Goal: Task Accomplishment & Management: Use online tool/utility

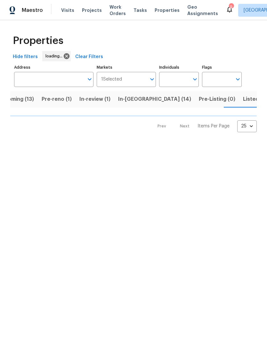
scroll to position [0, 18]
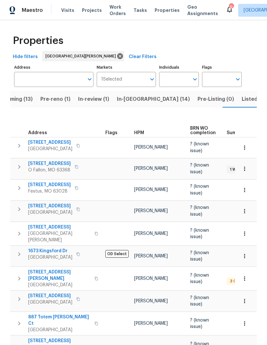
click at [92, 13] on span "Projects" at bounding box center [92, 10] width 20 height 6
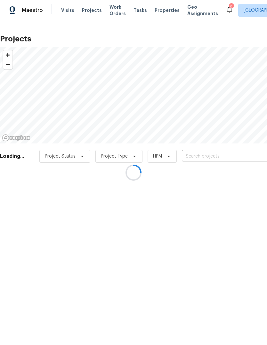
click at [218, 155] on div at bounding box center [133, 172] width 267 height 345
click at [213, 159] on div at bounding box center [133, 172] width 267 height 345
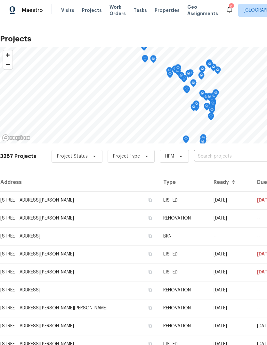
click at [227, 155] on input "text" at bounding box center [230, 156] width 73 height 10
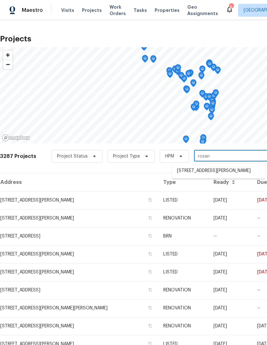
type input "rosant"
click at [232, 170] on li "[STREET_ADDRESS][PERSON_NAME]" at bounding box center [218, 170] width 93 height 11
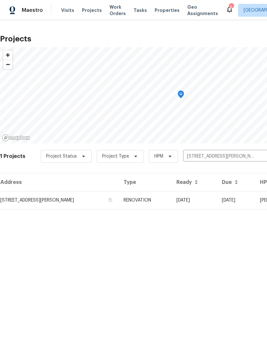
click at [161, 202] on td "RENOVATION" at bounding box center [145, 200] width 53 height 18
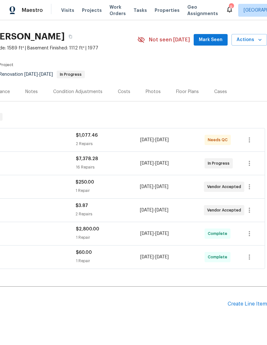
scroll to position [15, 95]
click at [220, 42] on span "Mark Seen" at bounding box center [211, 40] width 24 height 8
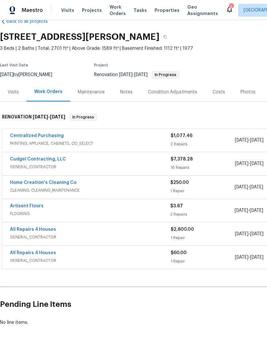
scroll to position [15, 0]
click at [59, 161] on link "Cudgel Contracting, LLC" at bounding box center [38, 159] width 56 height 4
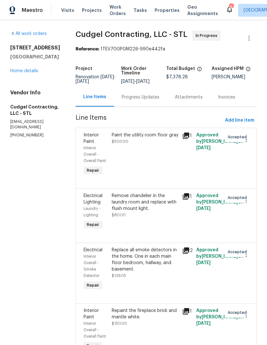
click at [27, 69] on link "Home details" at bounding box center [24, 71] width 28 height 4
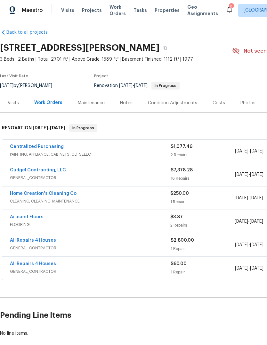
scroll to position [4, 0]
click at [51, 172] on link "Cudgel Contracting, LLC" at bounding box center [38, 170] width 56 height 4
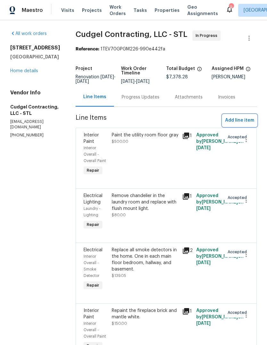
click at [249, 124] on span "Add line item" at bounding box center [239, 120] width 29 height 8
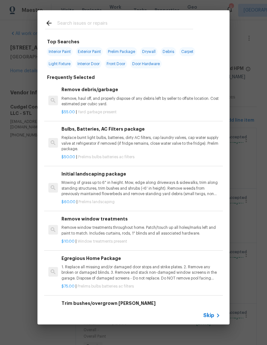
click at [213, 315] on span "Skip" at bounding box center [209, 315] width 11 height 6
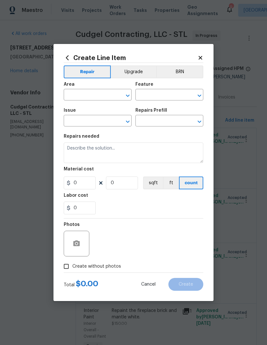
click at [107, 93] on input "text" at bounding box center [89, 95] width 50 height 10
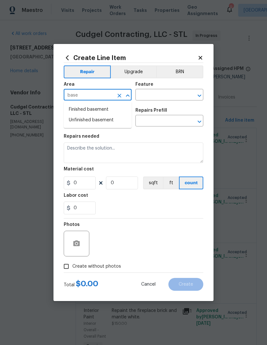
click at [114, 112] on li "Finished basement" at bounding box center [98, 109] width 68 height 11
type input "Finished basement"
click at [177, 94] on input "text" at bounding box center [161, 95] width 50 height 10
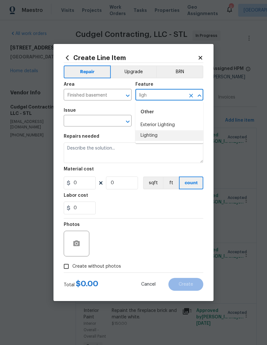
click at [170, 138] on li "Lighting" at bounding box center [170, 135] width 68 height 11
type input "Lighting"
click at [116, 120] on button "Clear" at bounding box center [119, 121] width 9 height 9
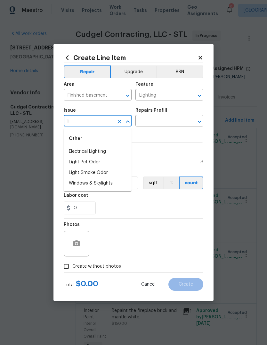
type input "l"
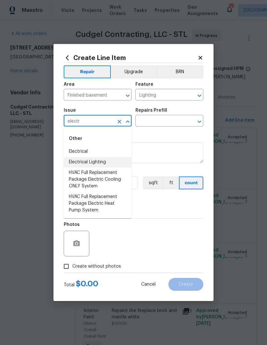
click at [114, 163] on li "Electrical Lighting" at bounding box center [98, 162] width 68 height 11
type input "Electrical Lighting"
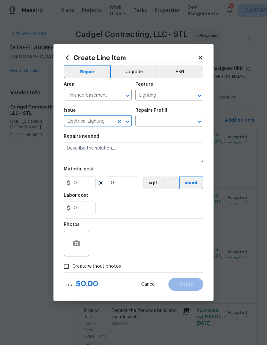
click at [174, 120] on input "text" at bounding box center [161, 121] width 50 height 10
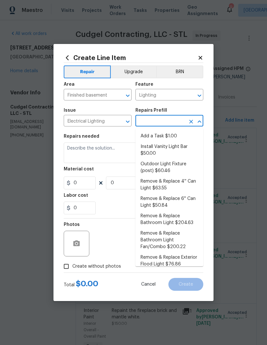
click at [178, 136] on li "Add a Task $1.00" at bounding box center [170, 136] width 68 height 11
type input "Add a Task $1.00"
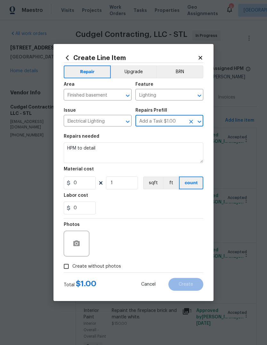
type textarea "HPM to detail"
type input "1"
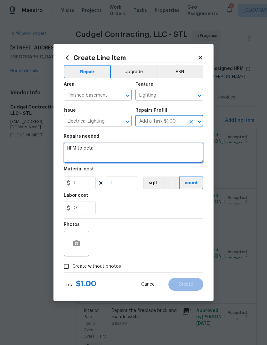
click at [151, 151] on textarea "HPM to detail" at bounding box center [134, 152] width 140 height 21
type textarea "H"
type textarea "Change"
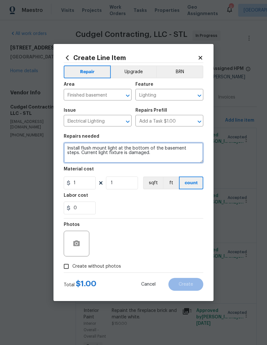
type textarea "Install flush mount light at the bottom of the basement steps. Current light fi…"
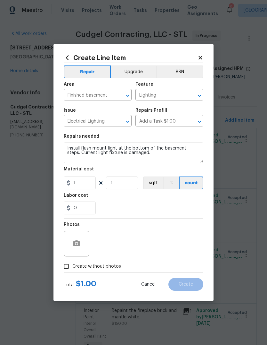
click at [177, 206] on div "0" at bounding box center [134, 207] width 140 height 13
click at [83, 246] on button "button" at bounding box center [76, 243] width 15 height 15
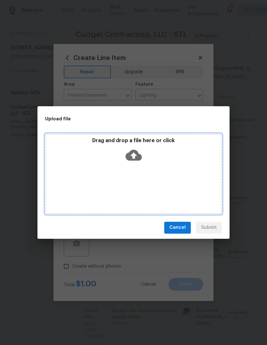
click at [135, 156] on icon at bounding box center [134, 155] width 16 height 16
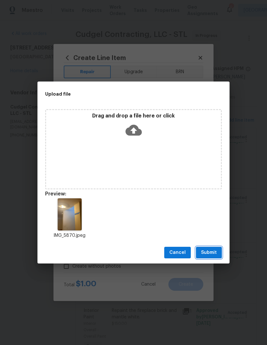
click at [218, 250] on button "Submit" at bounding box center [209, 253] width 26 height 12
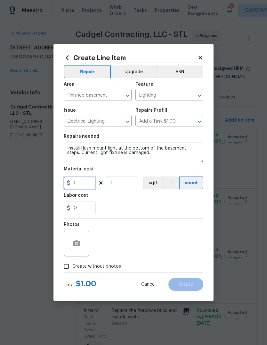
click at [90, 184] on input "1" at bounding box center [80, 182] width 32 height 13
type input "80"
click at [157, 200] on div "Labor cost" at bounding box center [134, 197] width 140 height 8
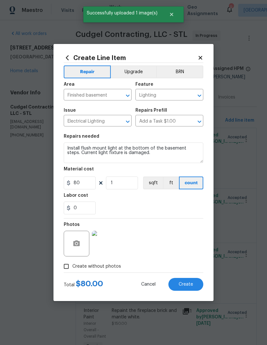
click at [189, 282] on span "Create" at bounding box center [186, 284] width 14 height 5
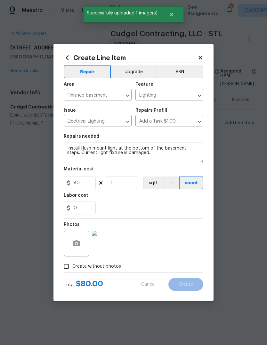
type input "0"
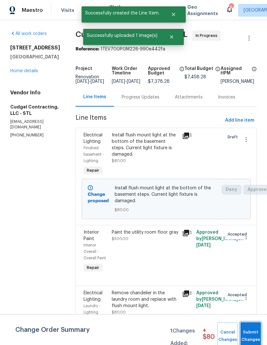
click at [253, 332] on span "Submit Changes" at bounding box center [251, 335] width 14 height 15
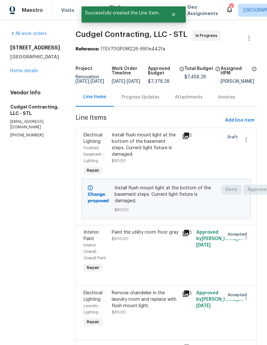
click at [254, 329] on div "Electrical Lighting Laundry - Lighting Repair Remove chandelier in the laundry …" at bounding box center [167, 312] width 182 height 54
click at [249, 124] on span "Add line item" at bounding box center [239, 120] width 29 height 8
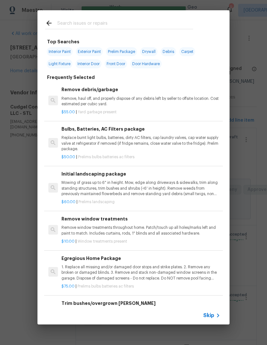
click at [216, 313] on icon at bounding box center [219, 315] width 8 height 8
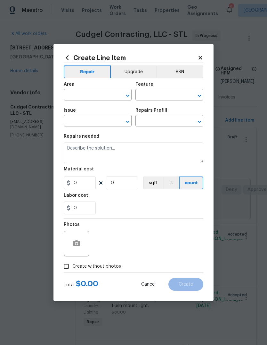
click at [109, 95] on input "text" at bounding box center [89, 95] width 50 height 10
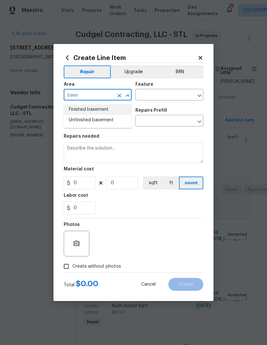
click at [118, 110] on li "Finished basement" at bounding box center [98, 109] width 68 height 11
type input "Finished basement"
click at [178, 94] on input "text" at bounding box center [161, 95] width 50 height 10
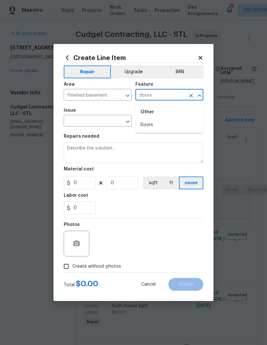
click at [181, 127] on li "Doors" at bounding box center [170, 125] width 68 height 11
type input "Doors"
click at [110, 123] on input "text" at bounding box center [89, 121] width 50 height 10
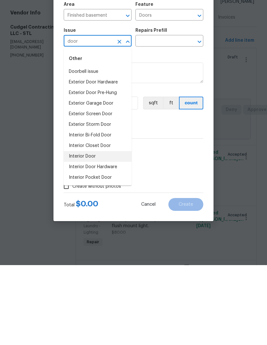
click at [116, 231] on li "Interior Door" at bounding box center [98, 236] width 68 height 11
type input "Interior Door"
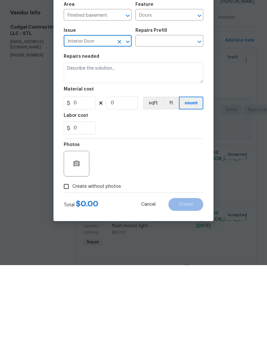
click at [183, 116] on input "text" at bounding box center [161, 121] width 50 height 10
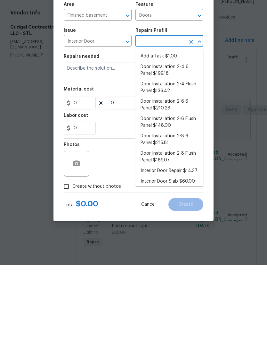
click at [185, 131] on li "Add a Task $1.00" at bounding box center [170, 136] width 68 height 11
type input "Add a Task $1.00"
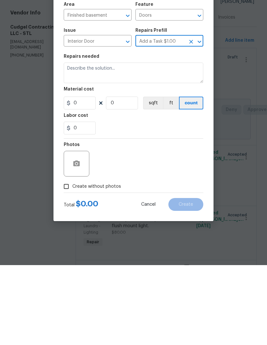
type input "Interior Door"
type textarea "HPM to detail"
type input "1"
type input "Add a Task $1.00"
type input "1"
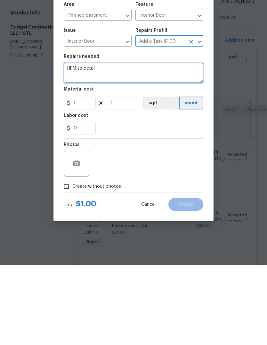
click at [177, 142] on textarea "HPM to detail" at bounding box center [134, 152] width 140 height 21
click at [202, 118] on icon "Open" at bounding box center [200, 122] width 8 height 8
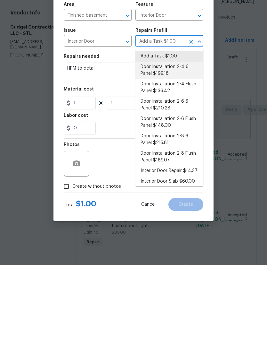
click at [191, 141] on li "Door Installation 2-4 6 Panel $199.18" at bounding box center [170, 149] width 68 height 17
type input "Add a Task $1.00"
type textarea "Remove the existing door (if present). Install a new pre-hung 2-4 6 panel inter…"
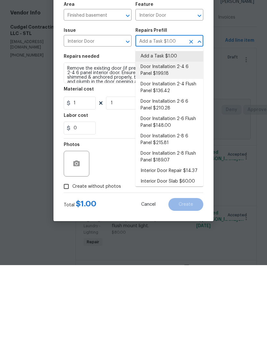
type input "Door Installation 2-4 6 Panel $199.18"
type input "199.18"
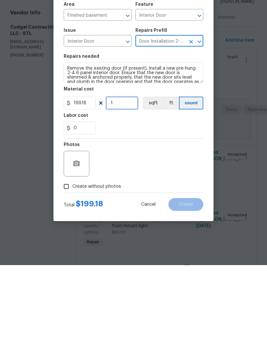
click at [131, 176] on input "1" at bounding box center [122, 182] width 32 height 13
type input "2"
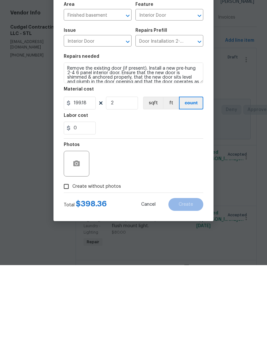
click at [159, 218] on div "Photos" at bounding box center [134, 239] width 140 height 42
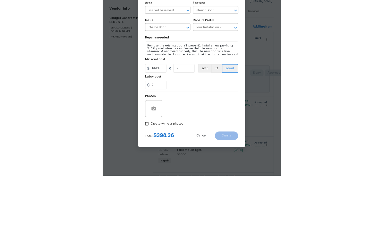
scroll to position [24, 0]
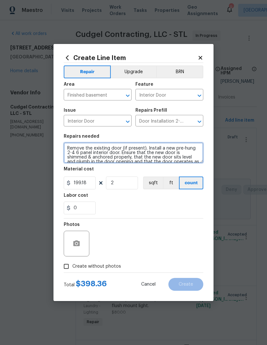
click at [68, 151] on textarea "Remove the existing door (if present). Install a new pre-hung 2-4 6 panel inter…" at bounding box center [134, 152] width 140 height 21
click at [68, 148] on textarea "Remove the existing door (if present). Install a new pre-hung 2-4 6 panel inter…" at bounding box center [134, 152] width 140 height 21
click at [178, 148] on textarea "REPLACE 2 MISSING INTERIOR DOORS FOR BASEMEMT BEDROOMS. Remove the existing doo…" at bounding box center [134, 152] width 140 height 21
type textarea "REPLACE 2 MISSING INTERIOR DOORS FOR BASEMENT BEDROOMS. Remove the existing doo…"
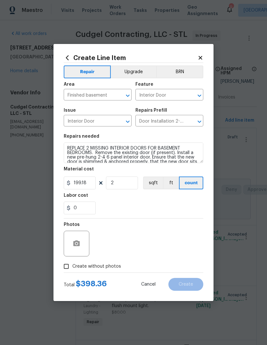
click at [150, 206] on div "0" at bounding box center [134, 207] width 140 height 13
click at [80, 244] on button "button" at bounding box center [76, 243] width 15 height 15
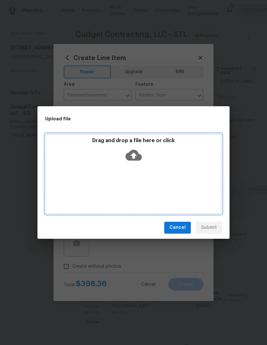
click at [134, 155] on icon at bounding box center [134, 155] width 16 height 16
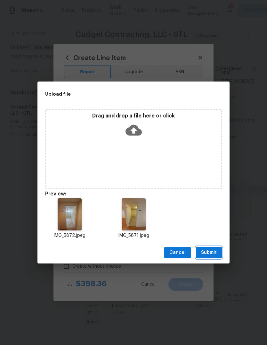
click at [216, 254] on span "Submit" at bounding box center [209, 253] width 16 height 8
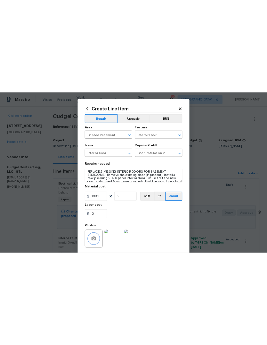
scroll to position [0, 0]
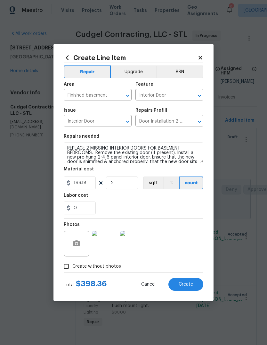
click at [188, 278] on button "Create" at bounding box center [186, 284] width 35 height 13
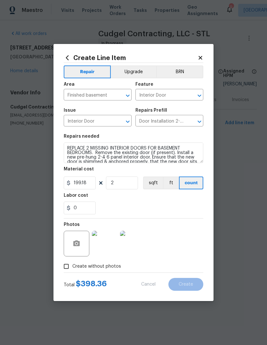
type input "0"
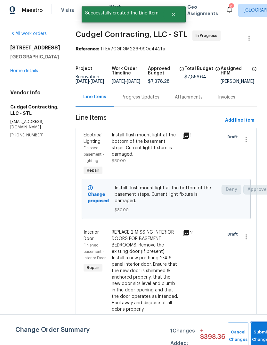
click at [259, 332] on button "Submit Changes" at bounding box center [261, 336] width 21 height 28
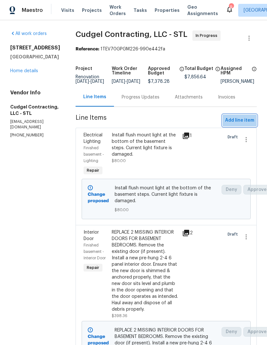
click at [248, 124] on span "Add line item" at bounding box center [239, 120] width 29 height 8
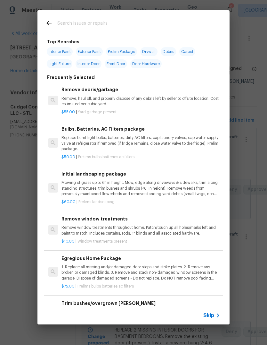
click at [219, 317] on icon at bounding box center [219, 315] width 8 height 8
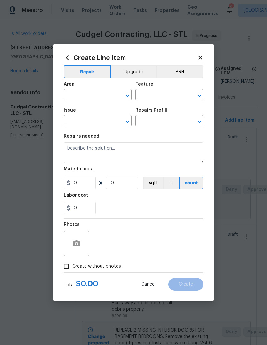
click at [112, 101] on span "Area ​" at bounding box center [98, 91] width 68 height 26
click at [94, 96] on input "text" at bounding box center [89, 95] width 50 height 10
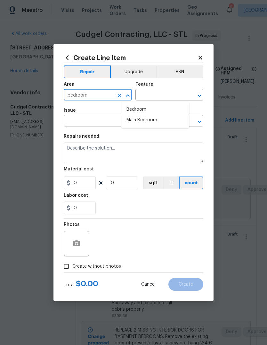
click at [146, 110] on li "Bedroom" at bounding box center [156, 109] width 68 height 11
type input "Bedroom"
click at [171, 93] on input "text" at bounding box center [161, 95] width 50 height 10
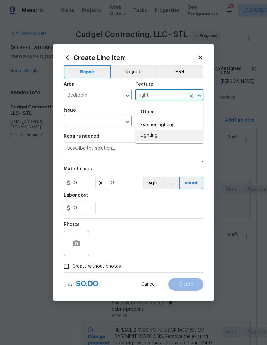
click at [157, 136] on li "Lighting" at bounding box center [170, 135] width 68 height 11
type input "Lighting"
click at [107, 118] on input "text" at bounding box center [89, 121] width 50 height 10
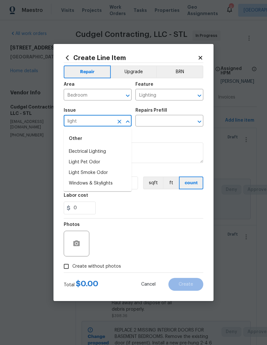
click at [109, 151] on li "Electrical Lighting" at bounding box center [98, 151] width 68 height 11
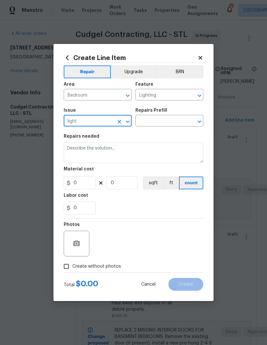
type input "Electrical Lighting"
click at [175, 119] on input "text" at bounding box center [161, 121] width 50 height 10
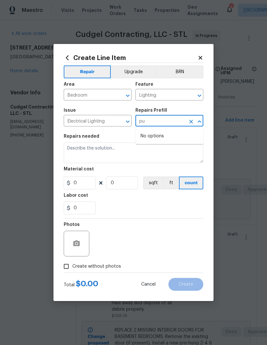
type input "p"
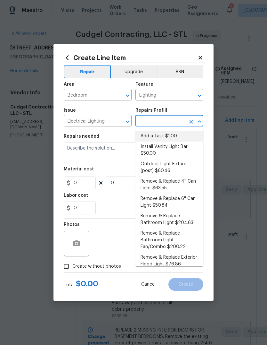
click at [176, 137] on li "Add a Task $1.00" at bounding box center [170, 136] width 68 height 11
type input "Add a Task $1.00"
type textarea "HPM to detail"
type input "1"
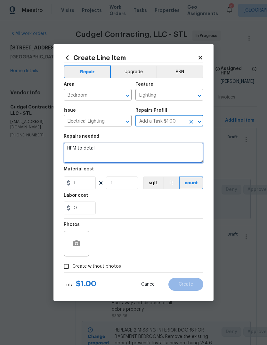
click at [161, 150] on textarea "HPM to detail" at bounding box center [134, 152] width 140 height 21
type textarea "H"
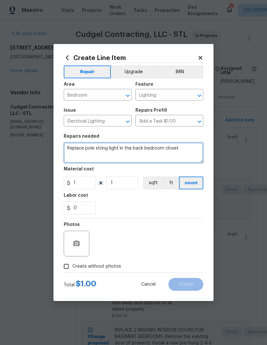
type textarea "Replace pole string light in the back bedroom closet"
click at [174, 205] on div "0" at bounding box center [134, 207] width 140 height 13
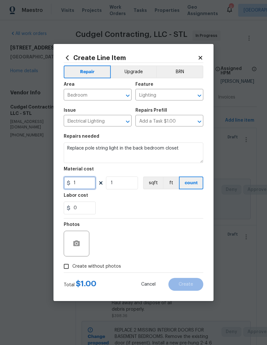
click at [94, 184] on input "1" at bounding box center [80, 182] width 32 height 13
type input "75"
click at [156, 200] on div "Labor cost" at bounding box center [134, 197] width 140 height 8
click at [80, 243] on button "button" at bounding box center [76, 243] width 15 height 15
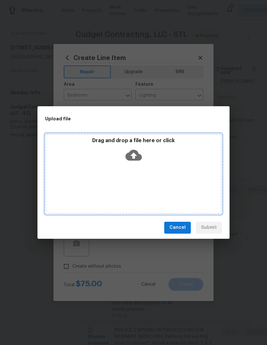
click at [137, 153] on icon at bounding box center [134, 154] width 16 height 11
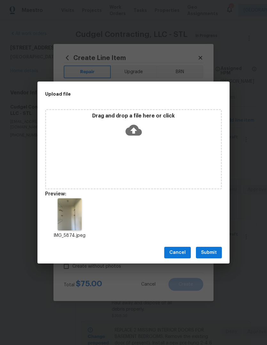
click at [212, 249] on span "Submit" at bounding box center [209, 253] width 16 height 8
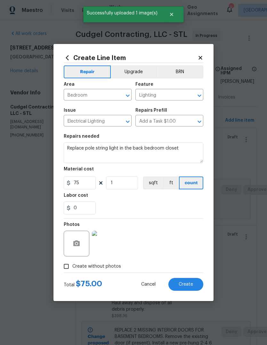
click at [192, 286] on span "Create" at bounding box center [186, 284] width 14 height 5
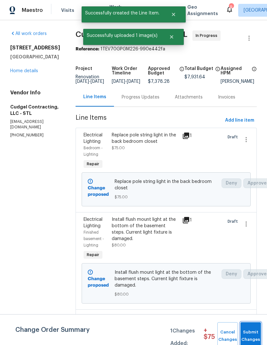
click at [251, 334] on span "Submit Changes" at bounding box center [251, 335] width 14 height 15
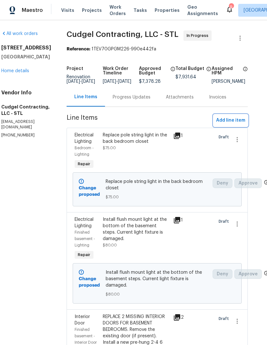
click at [237, 124] on span "Add line item" at bounding box center [230, 120] width 29 height 8
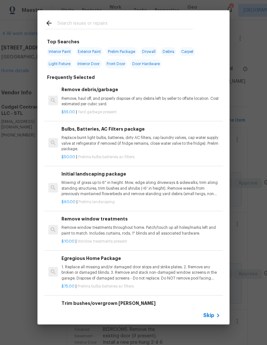
click at [216, 317] on icon at bounding box center [219, 315] width 8 height 8
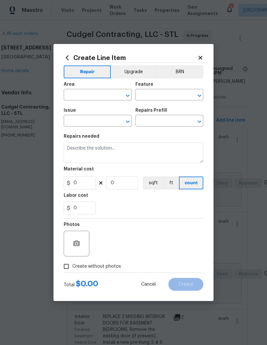
click at [105, 98] on input "text" at bounding box center [89, 95] width 50 height 10
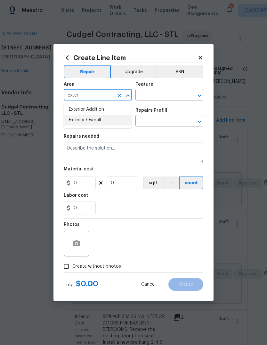
click at [113, 123] on li "Exterior Overall" at bounding box center [98, 120] width 68 height 11
type input "Exterior Overall"
click at [173, 96] on input "text" at bounding box center [161, 95] width 50 height 10
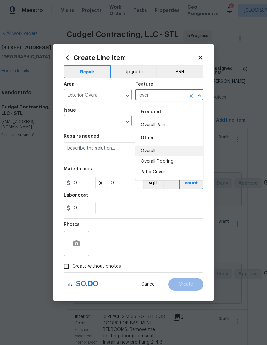
click at [158, 153] on li "Overall" at bounding box center [170, 151] width 68 height 11
type input "Overall"
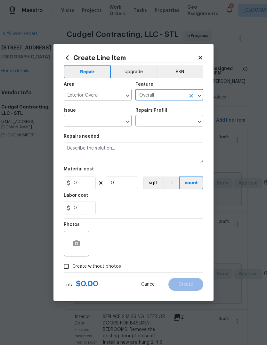
click at [106, 122] on input "text" at bounding box center [89, 121] width 50 height 10
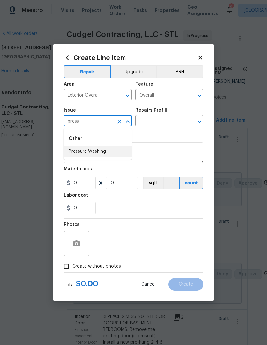
click at [108, 152] on li "Pressure Washing" at bounding box center [98, 151] width 68 height 11
type input "Pressure Washing"
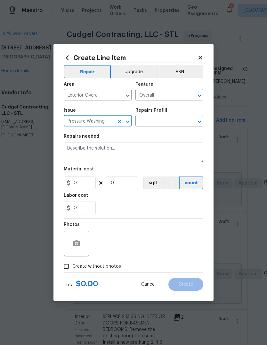
click at [165, 126] on input "text" at bounding box center [161, 121] width 50 height 10
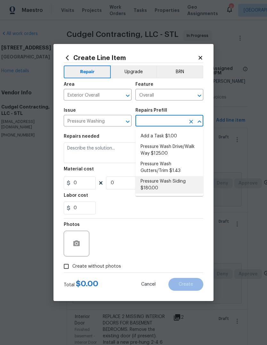
click at [188, 186] on li "Pressure Wash Siding $180.00" at bounding box center [170, 184] width 68 height 17
type input "Pressure Wash Siding $180.00"
type input "Siding"
type textarea "Protect areas as needed for pressure washing. Pressure wash the siding on the h…"
type input "1"
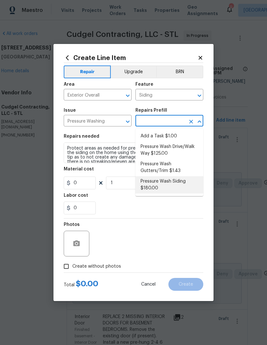
type input "Pressure Wash Siding $180.00"
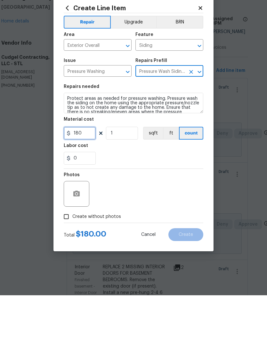
click at [92, 176] on input "180" at bounding box center [80, 182] width 32 height 13
type input "300"
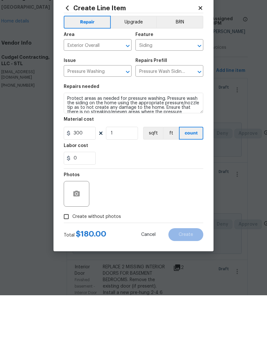
click at [166, 218] on div "Photos" at bounding box center [134, 239] width 140 height 42
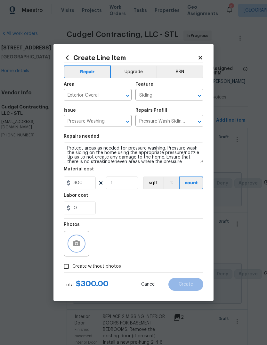
click at [80, 248] on button "button" at bounding box center [76, 243] width 15 height 15
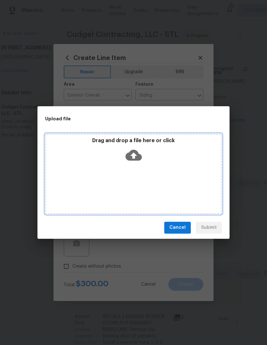
click at [136, 158] on icon at bounding box center [134, 154] width 16 height 11
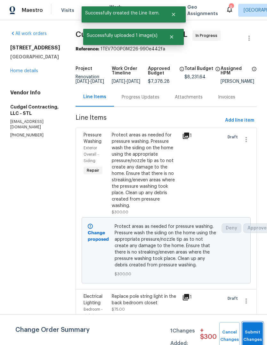
click at [246, 332] on button "Submit Changes" at bounding box center [253, 336] width 21 height 28
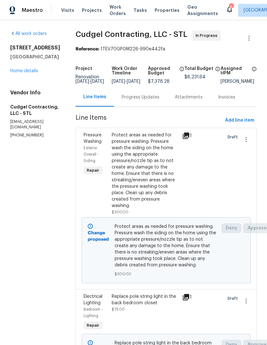
click at [31, 72] on link "Home details" at bounding box center [24, 71] width 28 height 4
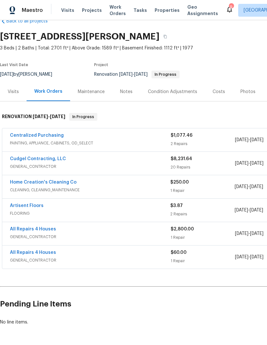
scroll to position [15, 0]
click at [125, 88] on div "Notes" at bounding box center [127, 91] width 28 height 19
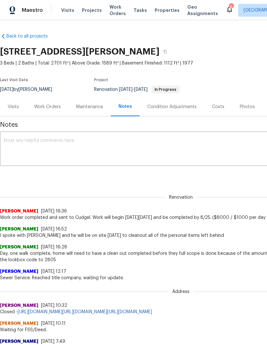
click at [107, 151] on textarea at bounding box center [181, 149] width 355 height 22
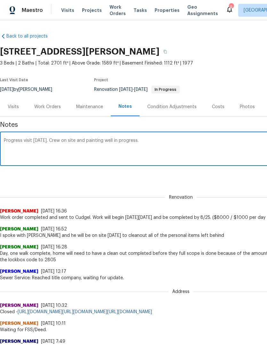
type textarea "Progress visit [DATE]. Crew on site and painting well in progress."
click at [217, 165] on div "Progress visit [DATE]. Crew on site and painting well in progress. x ​" at bounding box center [181, 149] width 362 height 33
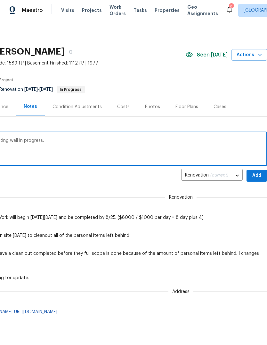
scroll to position [0, 95]
click at [259, 173] on span "Add" at bounding box center [257, 176] width 10 height 8
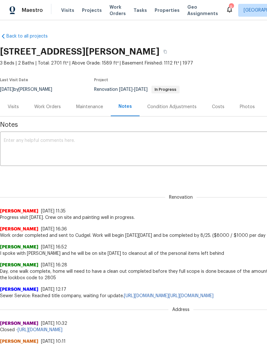
scroll to position [0, 0]
click at [89, 9] on span "Projects" at bounding box center [92, 10] width 20 height 6
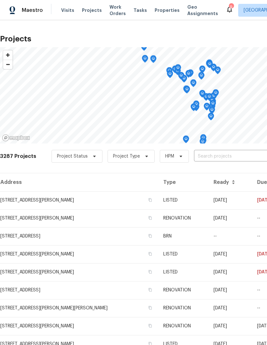
click at [93, 8] on span "Projects" at bounding box center [92, 10] width 20 height 6
click at [223, 156] on input "text" at bounding box center [230, 156] width 73 height 10
type input "gross"
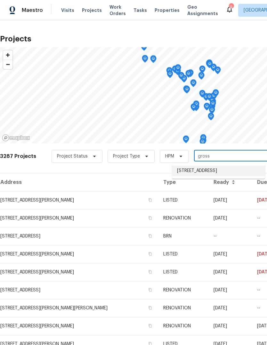
click at [226, 174] on li "[STREET_ADDRESS]" at bounding box center [218, 170] width 93 height 11
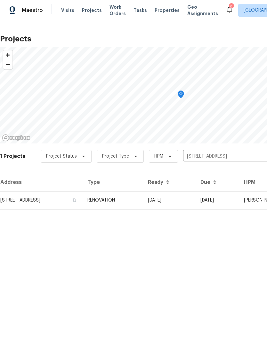
click at [143, 201] on td "RENOVATION" at bounding box center [112, 200] width 61 height 18
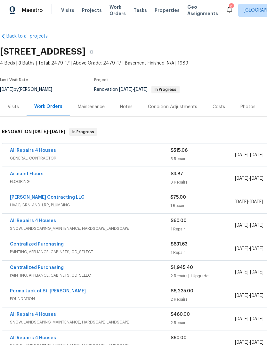
click at [49, 150] on link "All Repairs 4 Houses" at bounding box center [33, 150] width 46 height 4
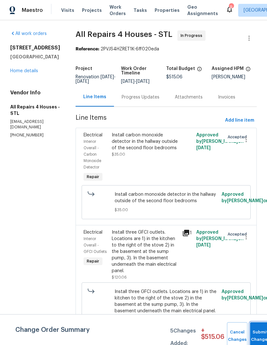
click at [253, 333] on button "Submit Changes" at bounding box center [260, 336] width 21 height 28
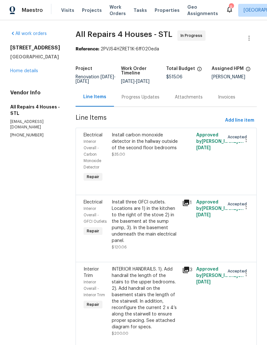
click at [92, 12] on span "Projects" at bounding box center [92, 10] width 20 height 6
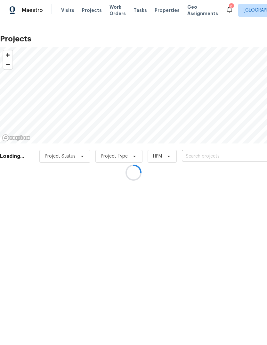
click at [164, 13] on div at bounding box center [133, 172] width 267 height 345
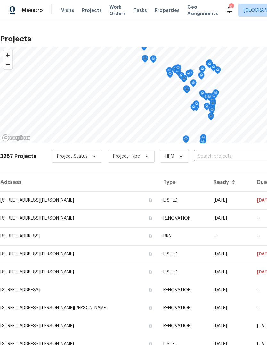
click at [164, 10] on span "Properties" at bounding box center [167, 10] width 25 height 6
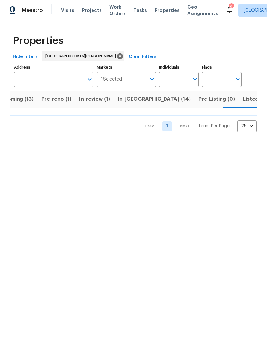
scroll to position [0, 18]
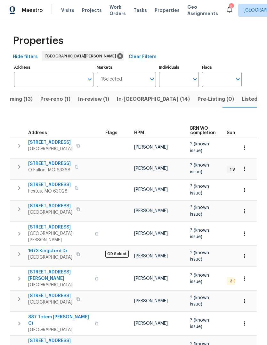
click at [60, 99] on span "Pre-reno (1)" at bounding box center [55, 99] width 30 height 9
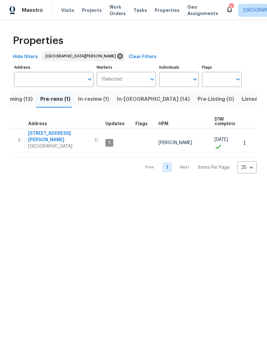
click at [136, 104] on button "In-[GEOGRAPHIC_DATA] (14)" at bounding box center [153, 99] width 81 height 17
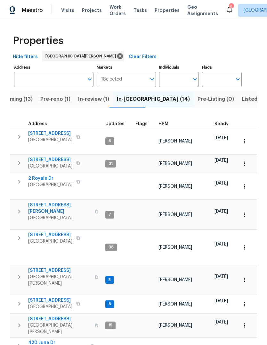
click at [165, 124] on span "HPM" at bounding box center [164, 124] width 10 height 4
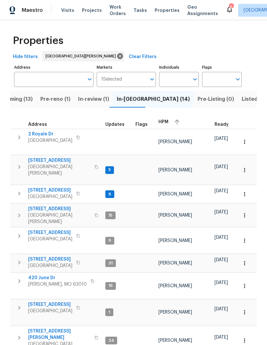
click at [163, 124] on div "HPM" at bounding box center [184, 122] width 51 height 10
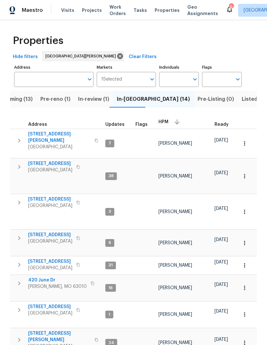
click at [65, 160] on span "[STREET_ADDRESS]" at bounding box center [50, 163] width 44 height 6
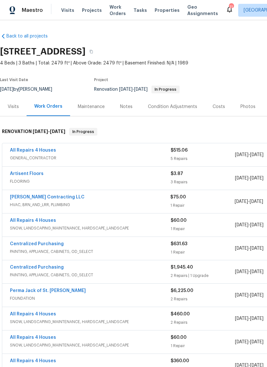
click at [127, 109] on div "Notes" at bounding box center [126, 107] width 13 height 6
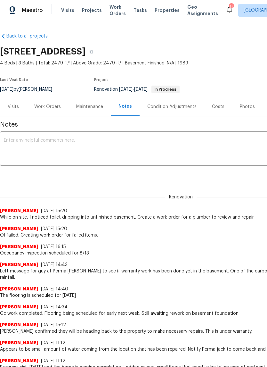
click at [74, 153] on textarea at bounding box center [181, 149] width 355 height 22
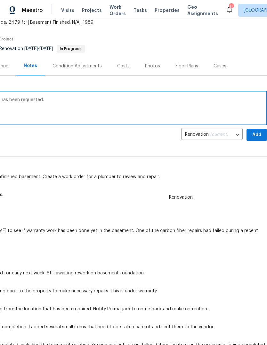
scroll to position [40, 95]
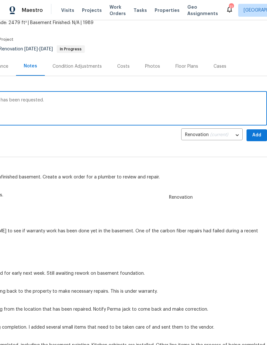
type textarea "OI repairs are completed and reinspection has been requested."
click at [256, 135] on span "Add" at bounding box center [257, 135] width 10 height 8
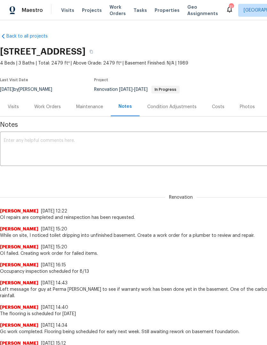
scroll to position [0, 0]
click at [54, 109] on div "Work Orders" at bounding box center [47, 107] width 27 height 6
